Goal: Information Seeking & Learning: Learn about a topic

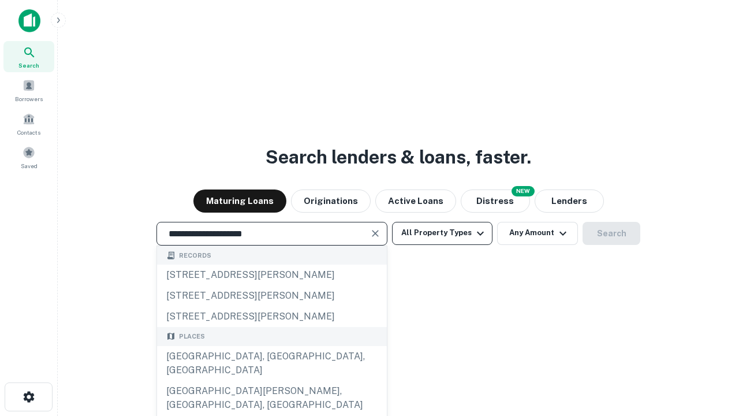
click at [272, 381] on div "[GEOGRAPHIC_DATA], [GEOGRAPHIC_DATA], [GEOGRAPHIC_DATA]" at bounding box center [272, 363] width 230 height 35
click at [443, 233] on button "All Property Types" at bounding box center [442, 233] width 101 height 23
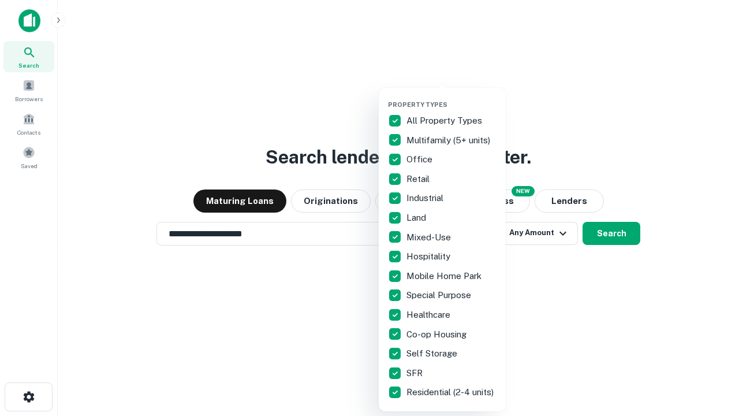
type input "**********"
click at [452, 97] on button "button" at bounding box center [451, 97] width 127 height 1
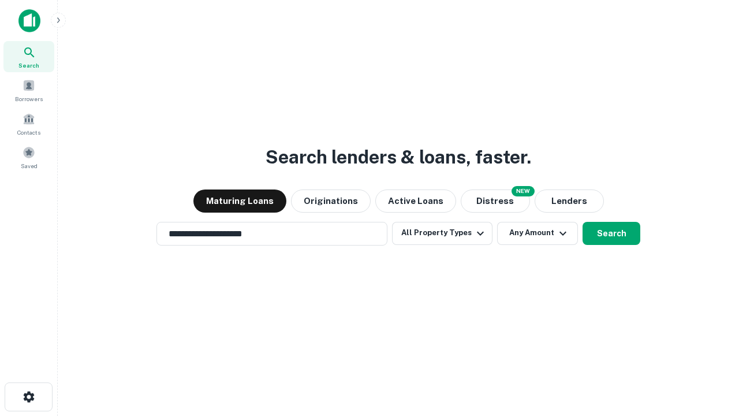
scroll to position [7, 139]
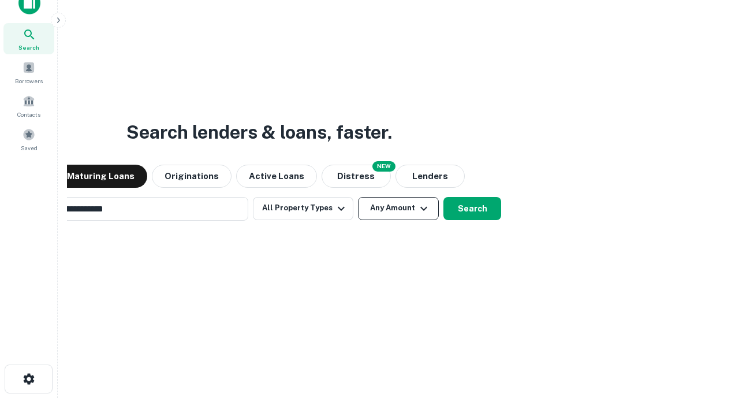
click at [358, 197] on button "Any Amount" at bounding box center [398, 208] width 81 height 23
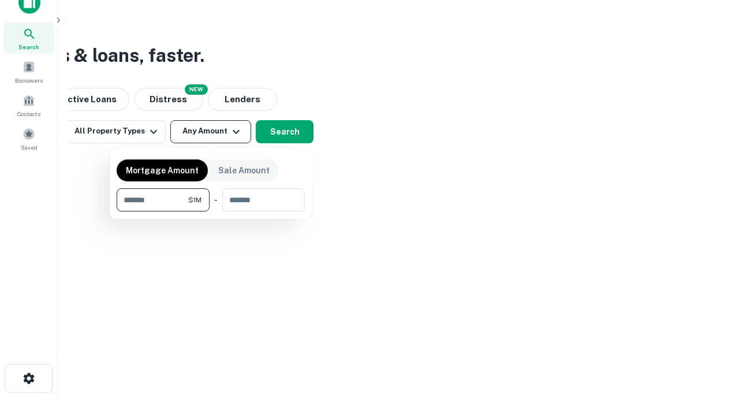
type input "*******"
click at [211, 211] on button "button" at bounding box center [211, 211] width 188 height 1
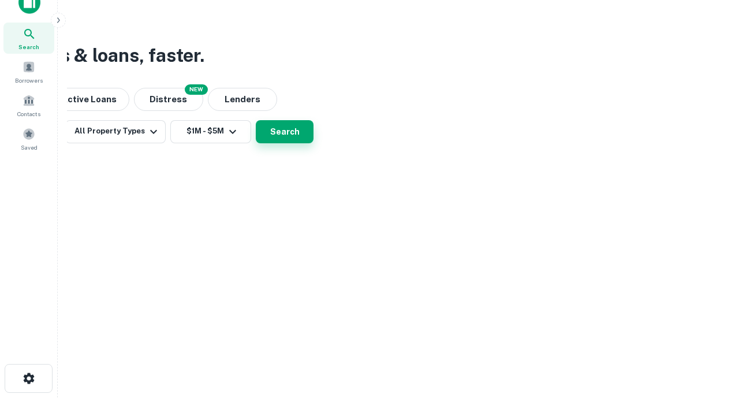
click at [314, 143] on button "Search" at bounding box center [285, 131] width 58 height 23
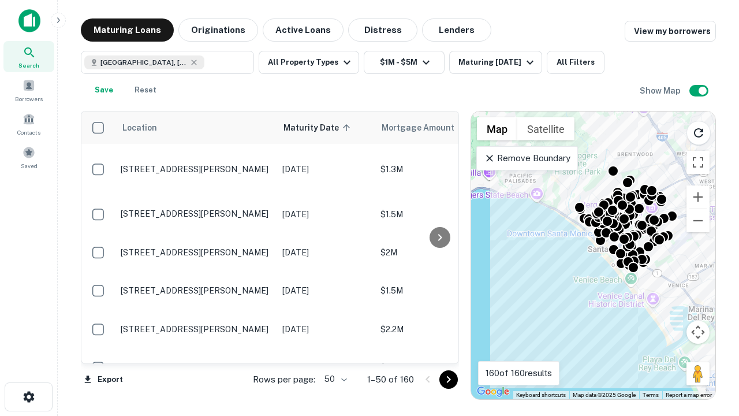
click at [334, 379] on body "Search Borrowers Contacts Saved Maturing Loans Originations Active Loans Distre…" at bounding box center [369, 208] width 739 height 416
click at [334, 350] on li "25" at bounding box center [335, 350] width 34 height 21
